Goal: Navigation & Orientation: Find specific page/section

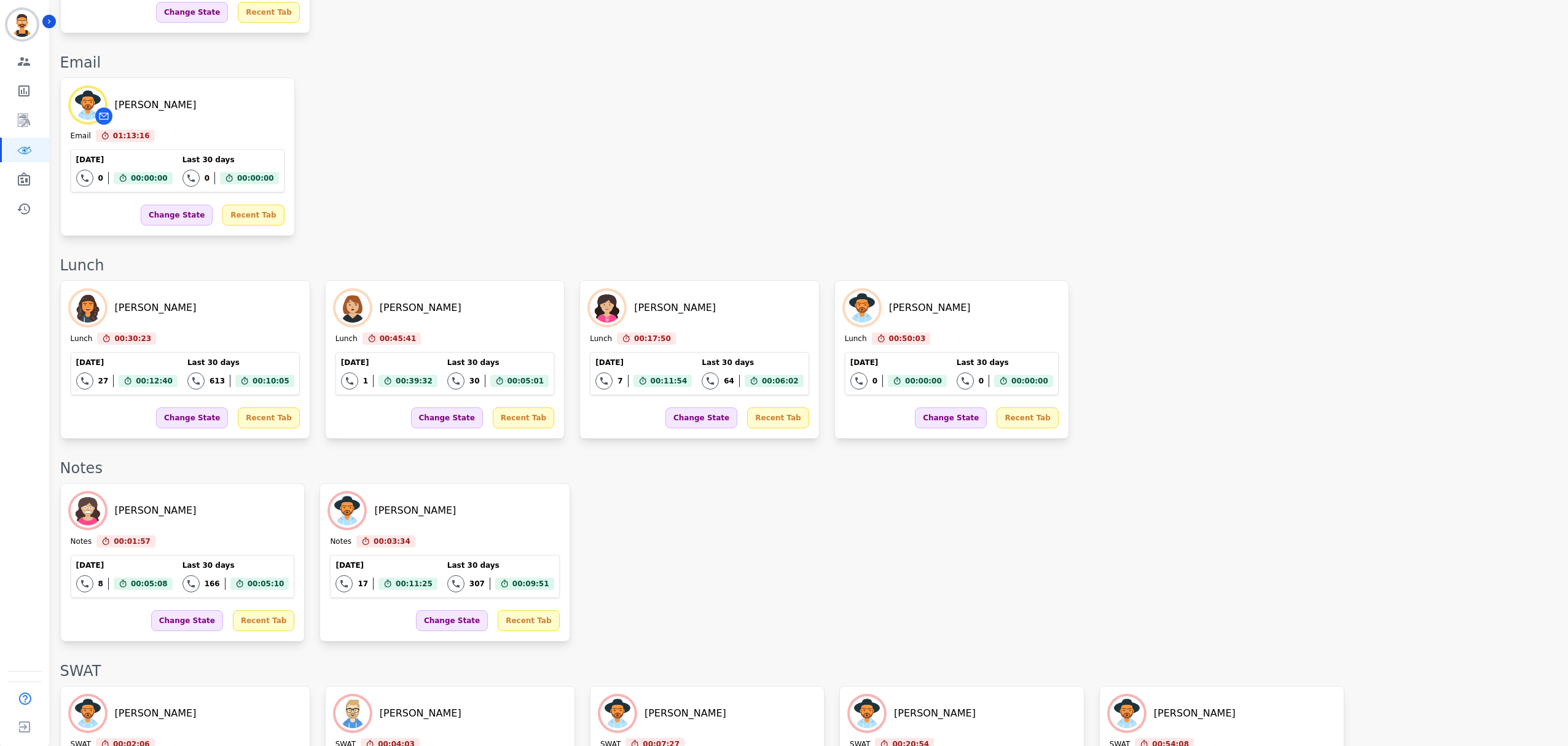
scroll to position [1803, 0]
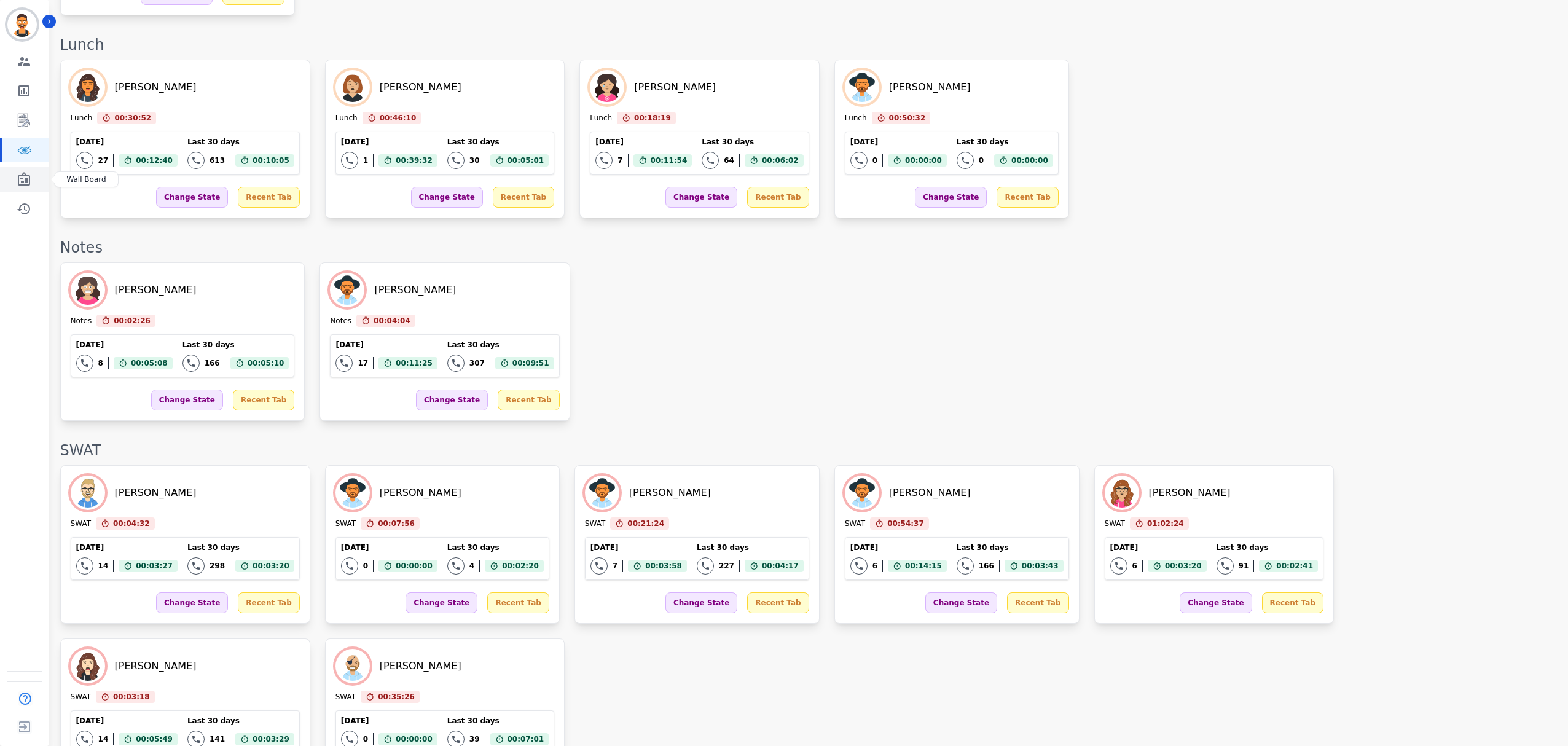
click at [36, 178] on link "Sidebar" at bounding box center [26, 180] width 47 height 25
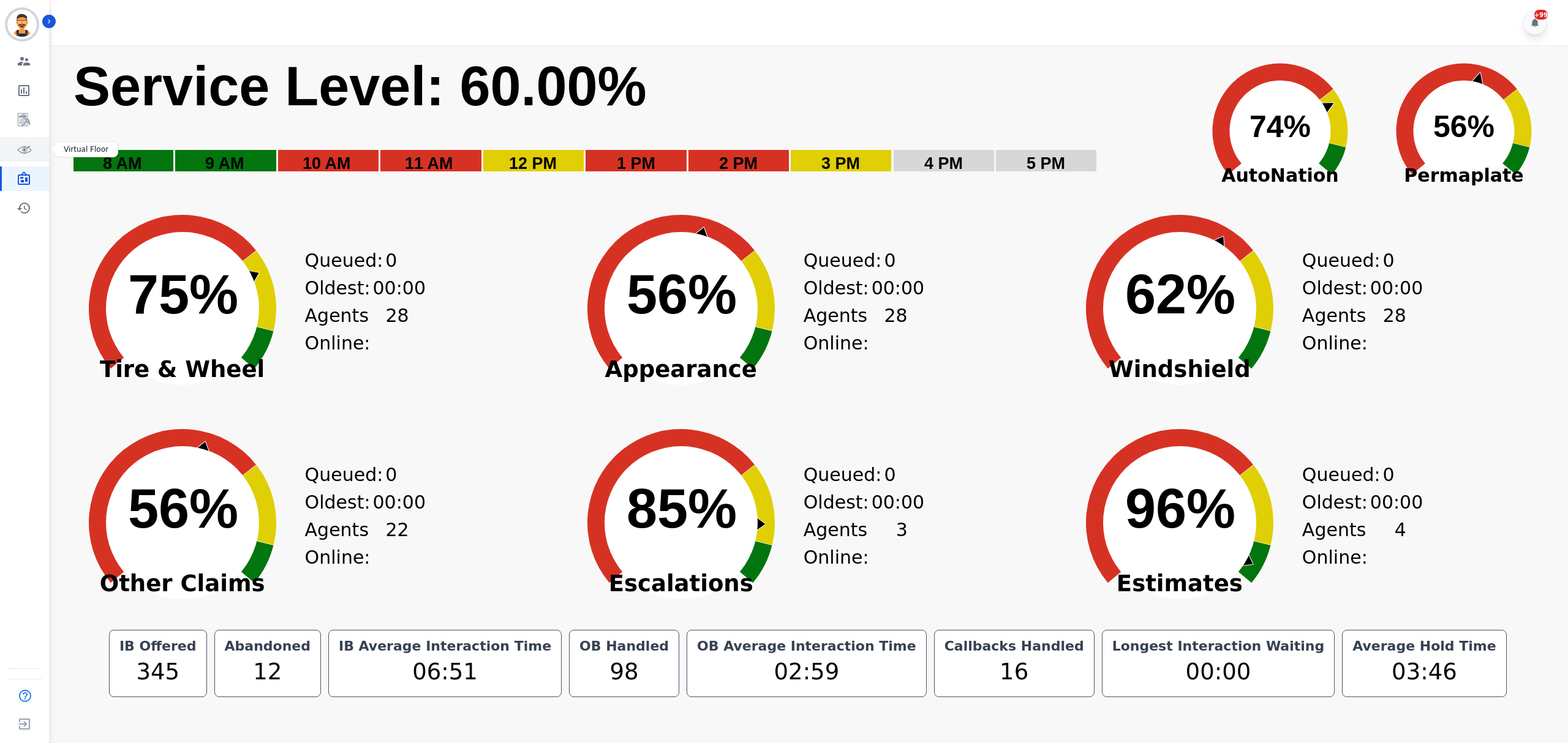
click at [25, 153] on icon "Sidebar" at bounding box center [25, 149] width 8 height 7
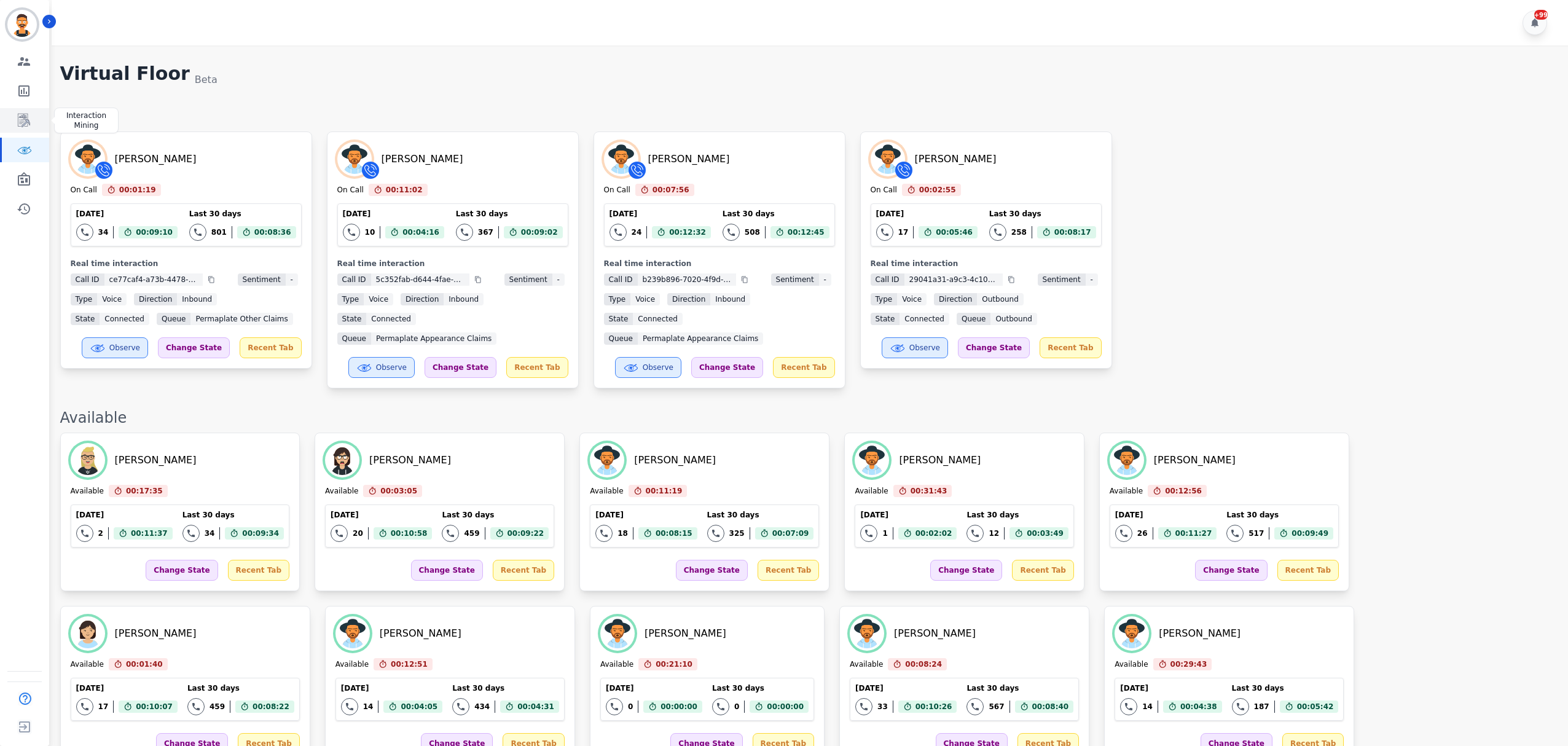
drag, startPoint x: 30, startPoint y: 125, endPoint x: 43, endPoint y: 126, distance: 13.0
click at [30, 125] on icon "Sidebar" at bounding box center [25, 121] width 15 height 15
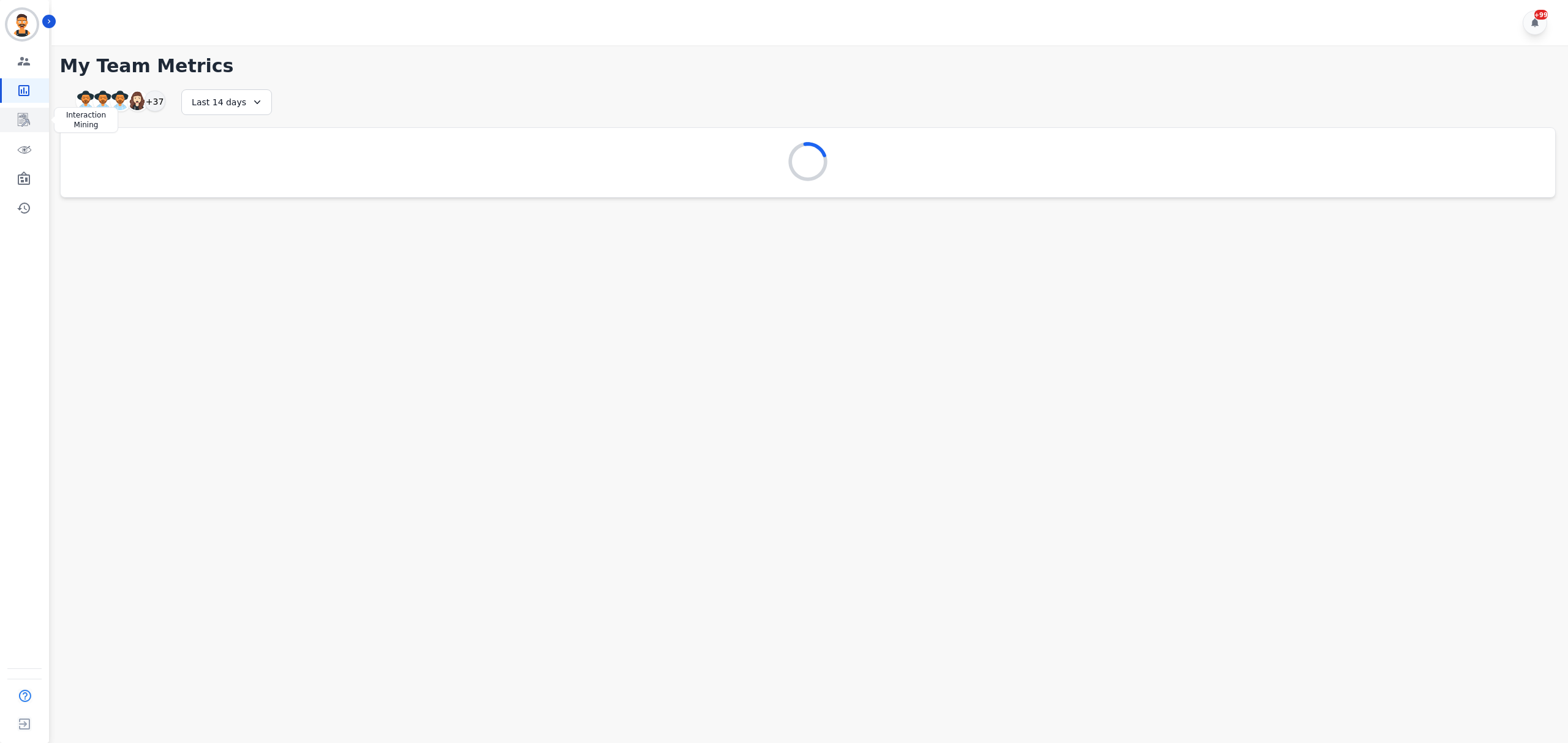
click at [25, 113] on icon "Sidebar" at bounding box center [24, 120] width 12 height 13
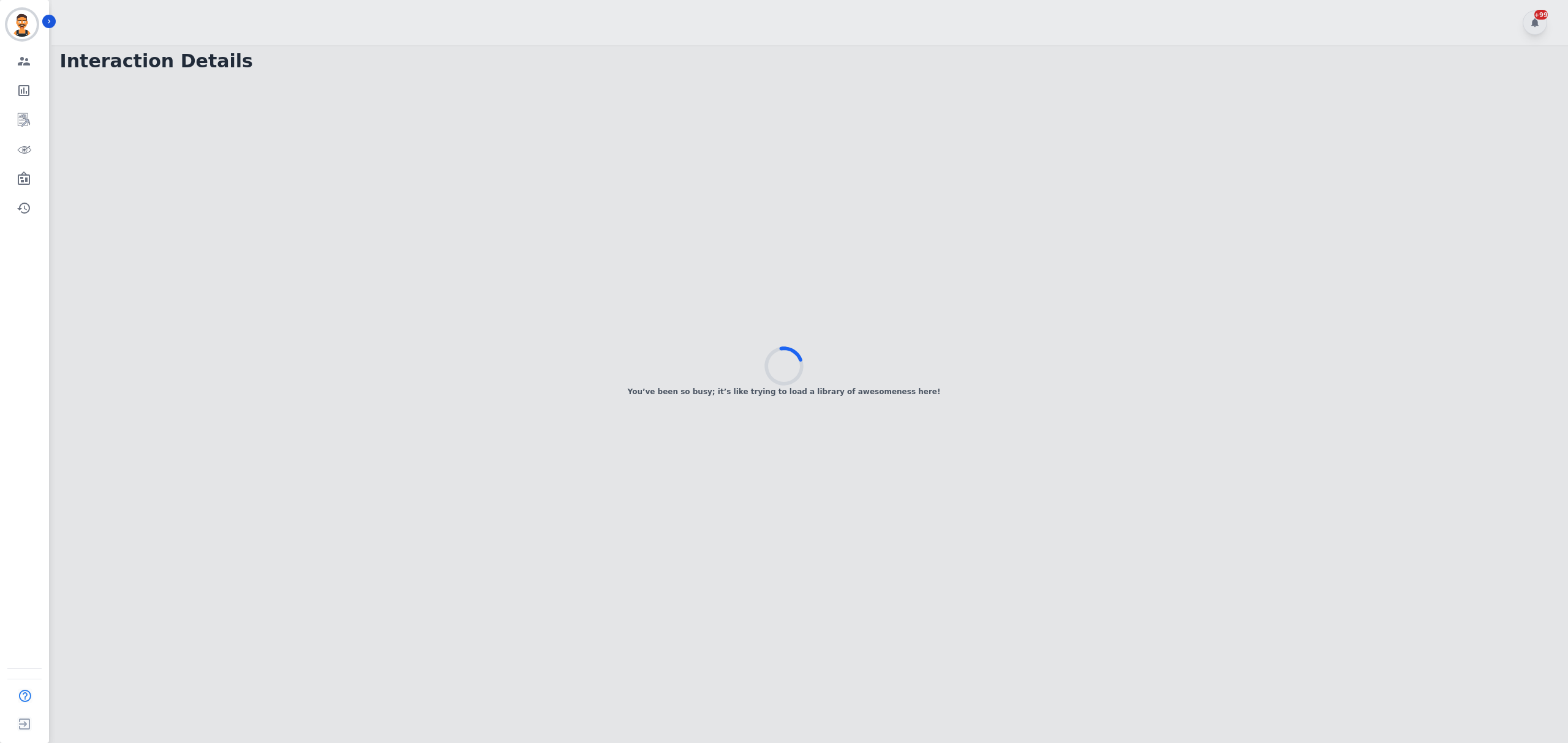
drag, startPoint x: 770, startPoint y: 348, endPoint x: 767, endPoint y: 298, distance: 50.1
click at [783, 354] on icon at bounding box center [784, 367] width 40 height 40
drag, startPoint x: 660, startPoint y: 280, endPoint x: 904, endPoint y: 386, distance: 266.0
click at [901, 386] on div "You’ve been so busy; it’s like trying to load a library of awesomeness here!" at bounding box center [784, 372] width 1568 height 743
